Goal: Information Seeking & Learning: Obtain resource

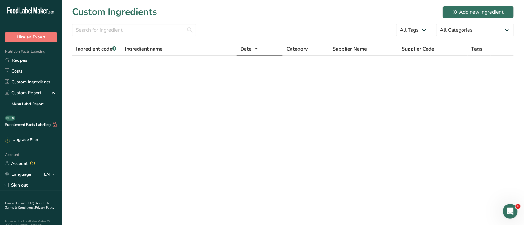
click at [31, 81] on link "Custom Ingredients" at bounding box center [31, 82] width 62 height 11
click at [17, 186] on link "Sign out" at bounding box center [31, 185] width 62 height 11
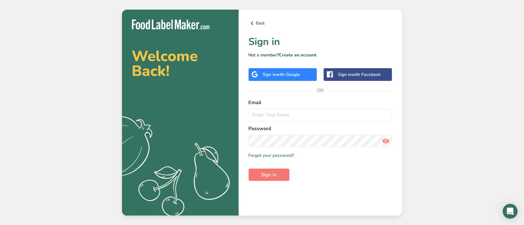
click at [290, 73] on span "with Google" at bounding box center [288, 75] width 24 height 6
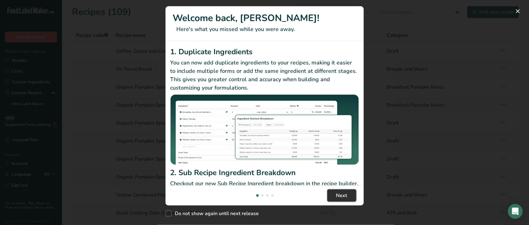
click at [339, 194] on span "Next" at bounding box center [342, 195] width 11 height 7
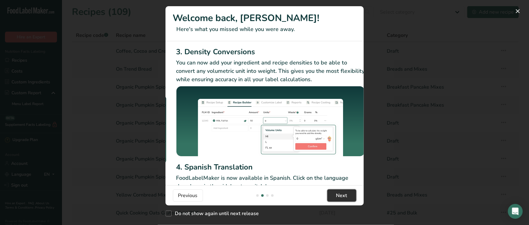
click at [339, 194] on span "Next" at bounding box center [342, 195] width 11 height 7
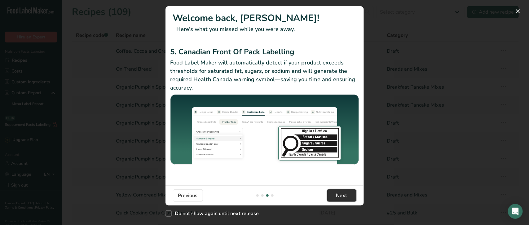
click at [339, 194] on span "Next" at bounding box center [342, 195] width 11 height 7
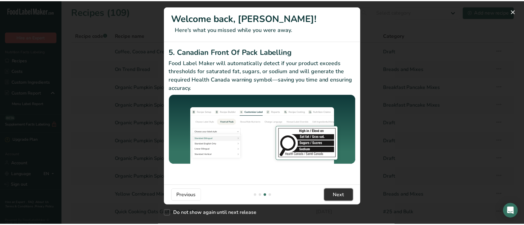
scroll to position [0, 590]
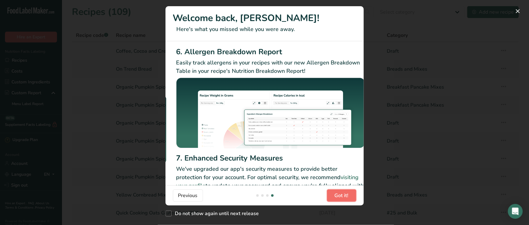
click at [339, 194] on span "Got it!" at bounding box center [342, 195] width 14 height 7
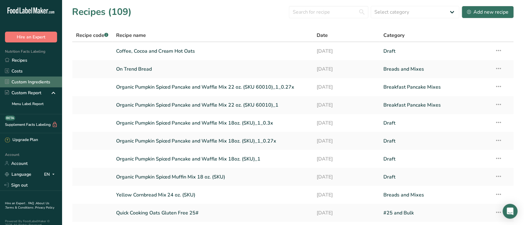
click at [41, 82] on link "Custom Ingredients" at bounding box center [31, 82] width 62 height 11
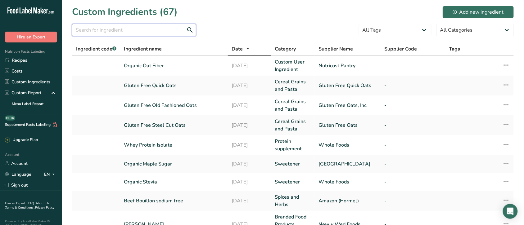
click at [157, 30] on input "text" at bounding box center [134, 30] width 124 height 12
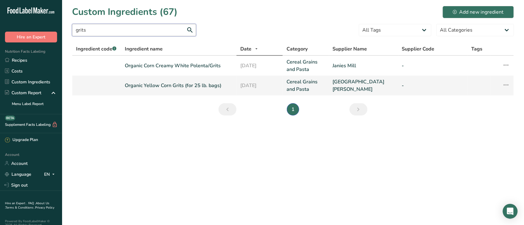
type input "grits"
click at [182, 83] on link "Organic Yellow Corn Grits (for 25 lb. bags)" at bounding box center [179, 85] width 108 height 7
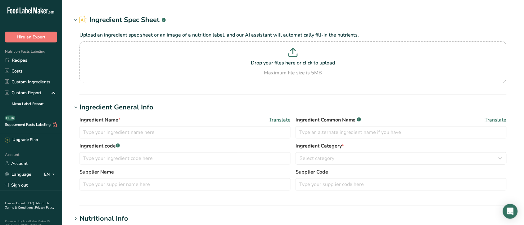
type input "Organic Yellow Corn Grits (for 25 lb. bags)"
type input "Organic Yellow Corn Grits"
type input "Natural Way Mills"
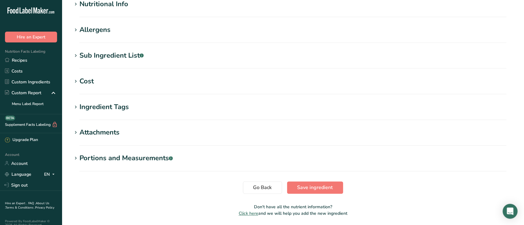
scroll to position [231, 0]
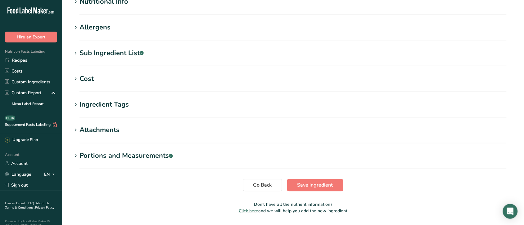
click at [101, 132] on div "Attachments" at bounding box center [99, 130] width 40 height 10
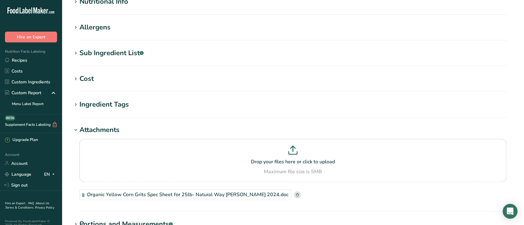
click at [168, 196] on div "Organic Yellow Corn Grits Spec Sheet for 25lb- Natural Way Mills 2024.doc" at bounding box center [185, 195] width 212 height 11
click at [36, 80] on link "Custom Ingredients" at bounding box center [31, 82] width 62 height 11
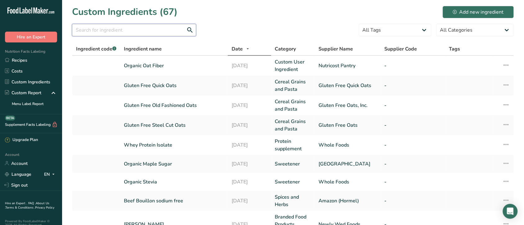
click at [153, 29] on input "text" at bounding box center [134, 30] width 124 height 12
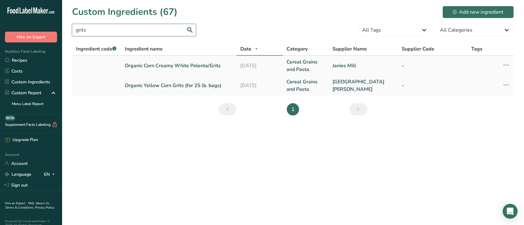
type input "grits"
click at [191, 65] on link "Organic Corn Creamy White Polenta/Grits" at bounding box center [179, 65] width 108 height 7
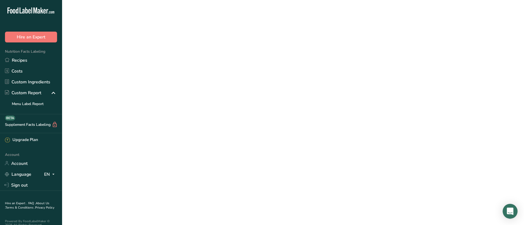
click at [191, 65] on link "Organic Corn Creamy White Polenta/Grits" at bounding box center [179, 65] width 108 height 7
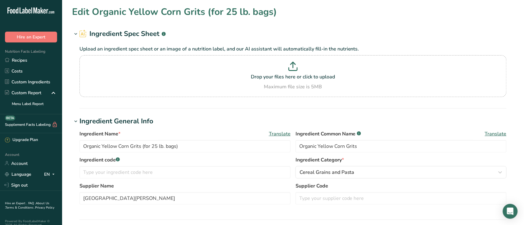
type input "Organic Corn Creamy White Polenta/Grits"
type input "Organic Corn- Creamy White Polenta/Grits"
type input "Janies Mill"
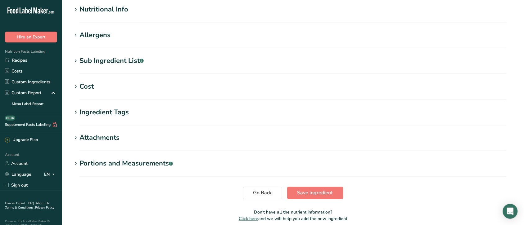
scroll to position [224, 0]
click at [97, 135] on div "Attachments" at bounding box center [99, 137] width 40 height 10
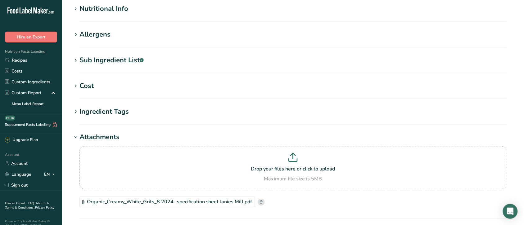
click at [199, 199] on div "Organic_Creamy_White_Grits_8.2024- specification sheet Janies Mill.pdf" at bounding box center [167, 202] width 176 height 11
click at [20, 80] on link "Custom Ingredients" at bounding box center [31, 82] width 62 height 11
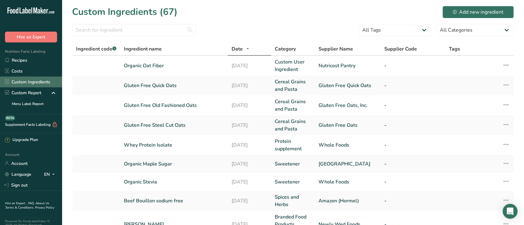
click at [22, 81] on link "Custom Ingredients" at bounding box center [31, 82] width 62 height 11
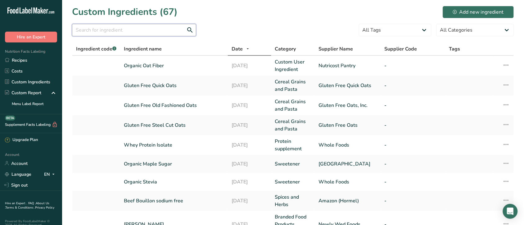
click at [126, 27] on input "text" at bounding box center [134, 30] width 124 height 12
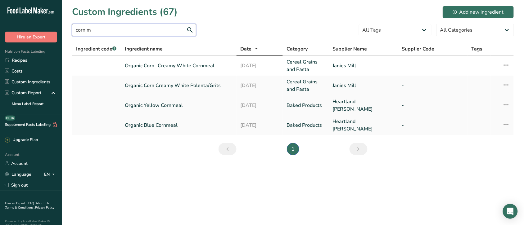
type input "corn m"
click at [181, 103] on link "Organic Yellow Cornmeal" at bounding box center [179, 105] width 108 height 7
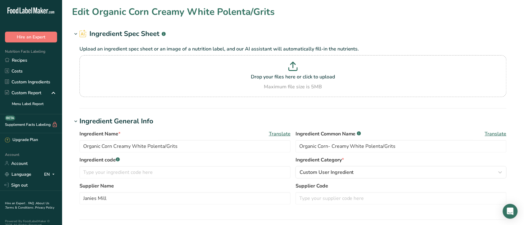
type input "Organic Yellow Cornmeal"
type input "Heartland Mills"
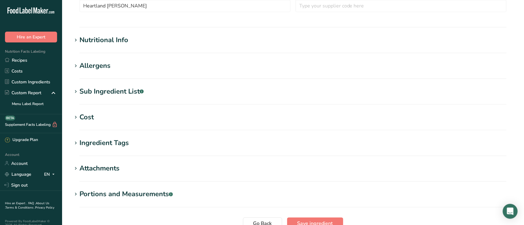
scroll to position [199, 0]
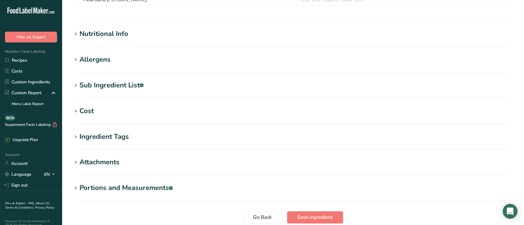
click at [106, 161] on div "Attachments" at bounding box center [99, 163] width 40 height 10
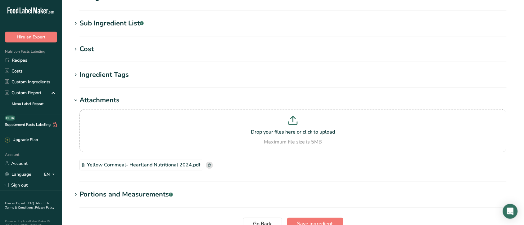
scroll to position [263, 0]
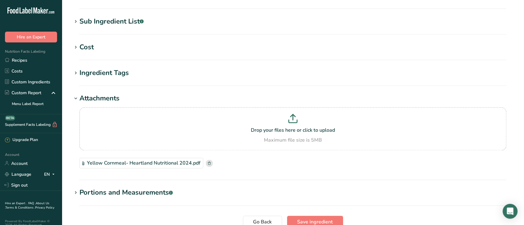
click at [146, 161] on div "Yellow Cornmeal- Heartland Nutritional 2024.pdf" at bounding box center [141, 163] width 124 height 11
click at [23, 83] on link "Custom Ingredients" at bounding box center [31, 82] width 62 height 11
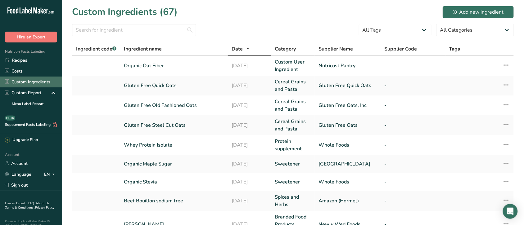
click at [42, 80] on link "Custom Ingredients" at bounding box center [31, 82] width 62 height 11
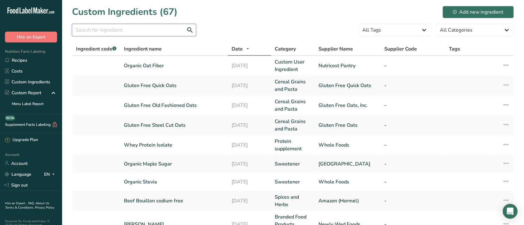
click at [140, 28] on input "text" at bounding box center [134, 30] width 124 height 12
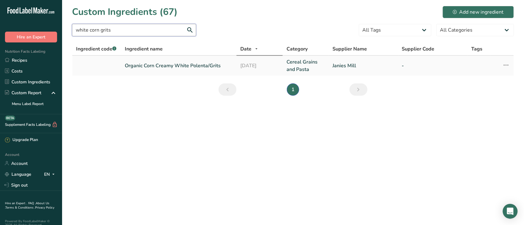
type input "white corn grits"
click at [178, 65] on link "Organic Corn Creamy White Polenta/Grits" at bounding box center [179, 65] width 108 height 7
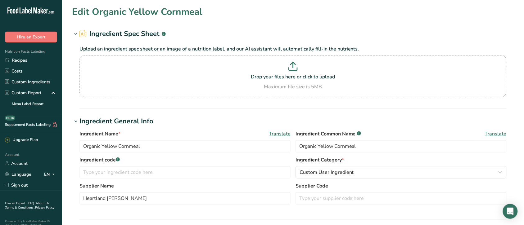
type input "Organic Corn Creamy White Polenta/Grits"
type input "Organic Corn- Creamy White Polenta/Grits"
type input "Janies Mill"
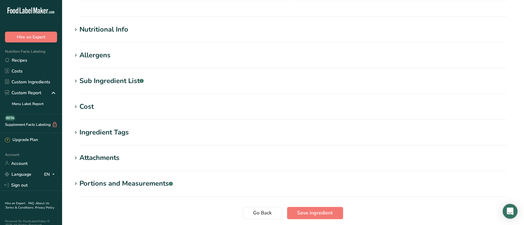
scroll to position [205, 0]
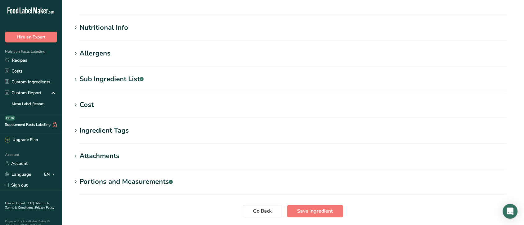
click at [110, 154] on div "Attachments" at bounding box center [99, 156] width 40 height 10
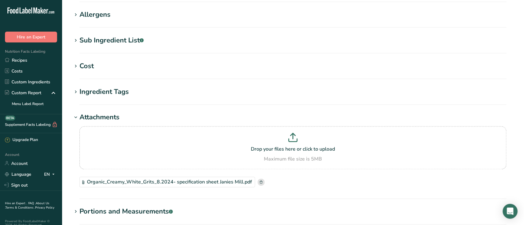
scroll to position [256, 0]
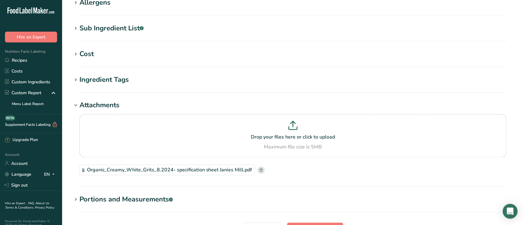
click at [191, 168] on div "Organic_Creamy_White_Grits_8.2024- specification sheet Janies Mill.pdf" at bounding box center [167, 170] width 176 height 11
click at [38, 81] on link "Custom Ingredients" at bounding box center [31, 82] width 62 height 11
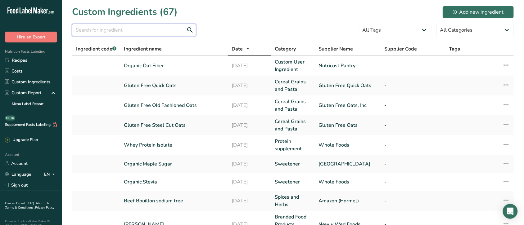
click at [117, 30] on input "text" at bounding box center [134, 30] width 124 height 12
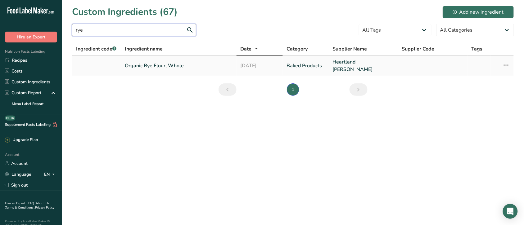
type input "rye"
click at [168, 63] on link "Organic Rye Flour, Whole" at bounding box center [179, 65] width 108 height 7
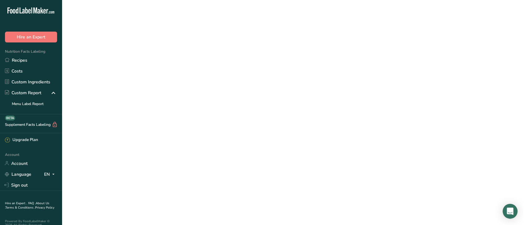
click at [168, 63] on link "Organic Rye Flour, Whole" at bounding box center [179, 65] width 108 height 7
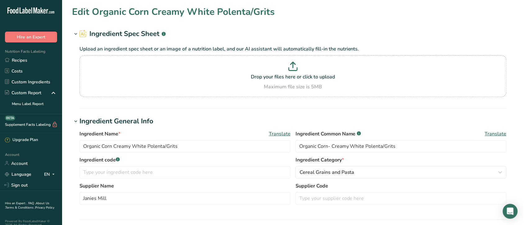
type input "Organic Rye Flour, Whole"
type input "Heartland Mills"
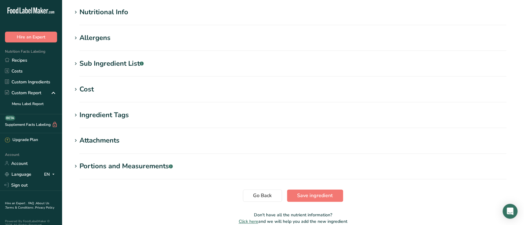
scroll to position [222, 0]
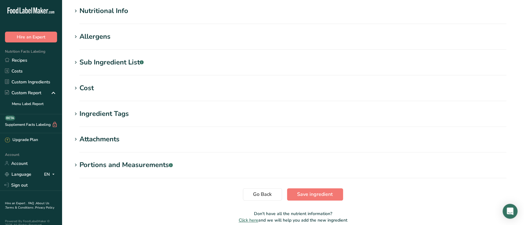
click at [108, 140] on div "Attachments" at bounding box center [99, 140] width 40 height 10
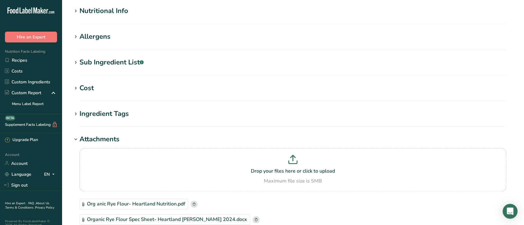
click at [154, 218] on div "Organic Rye Flour Spec Sheet- Heartland Mills 2024.docx" at bounding box center [164, 220] width 171 height 11
